Goal: Find specific page/section: Find specific page/section

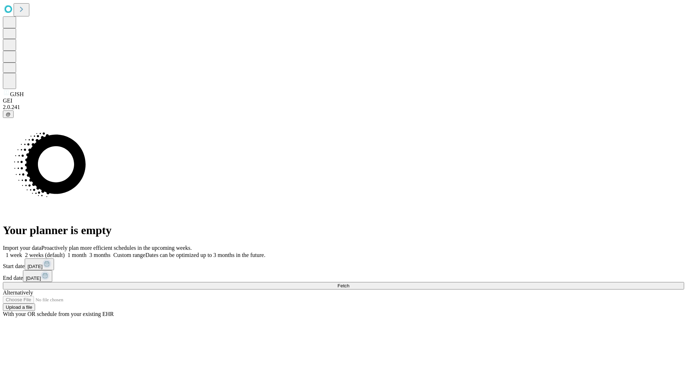
click at [349, 283] on span "Fetch" at bounding box center [343, 285] width 12 height 5
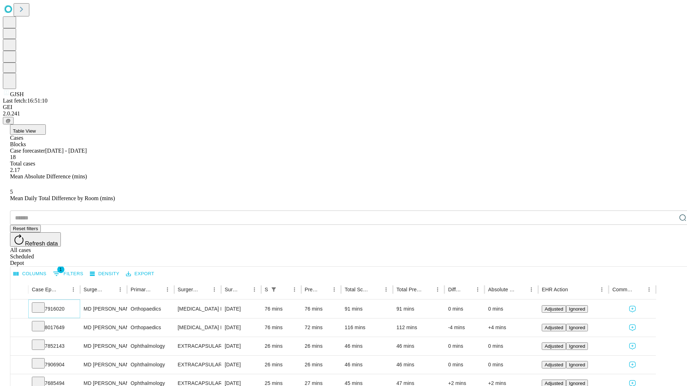
click at [42, 304] on icon at bounding box center [38, 307] width 7 height 7
